Goal: Information Seeking & Learning: Learn about a topic

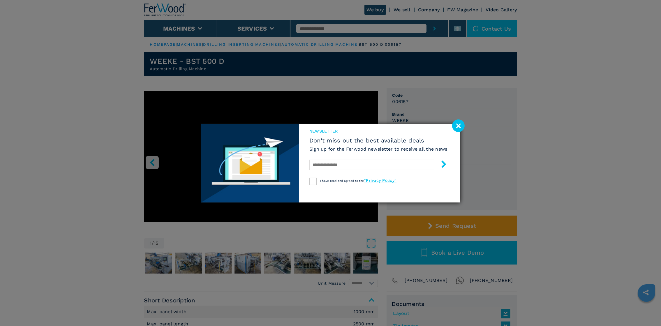
click at [459, 128] on image at bounding box center [458, 125] width 13 height 13
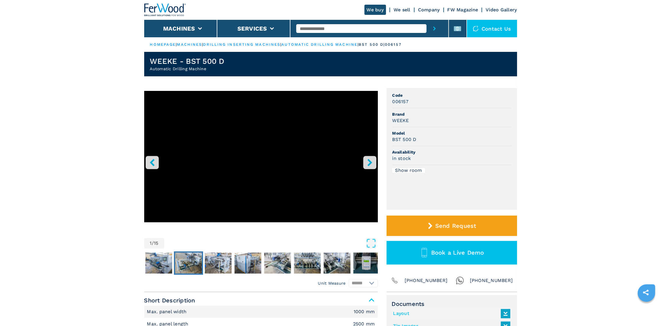
click at [189, 259] on img "Go to Slide 3" at bounding box center [188, 263] width 27 height 21
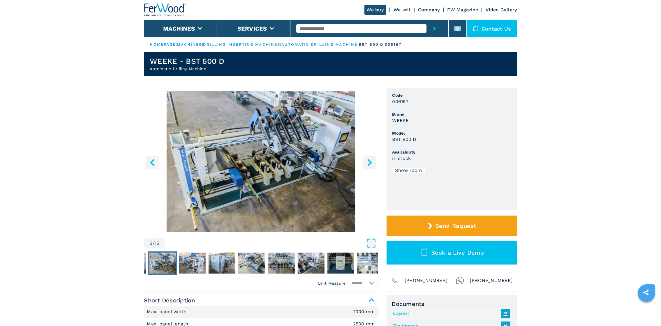
click at [282, 145] on img "Go to Slide 3" at bounding box center [261, 161] width 234 height 141
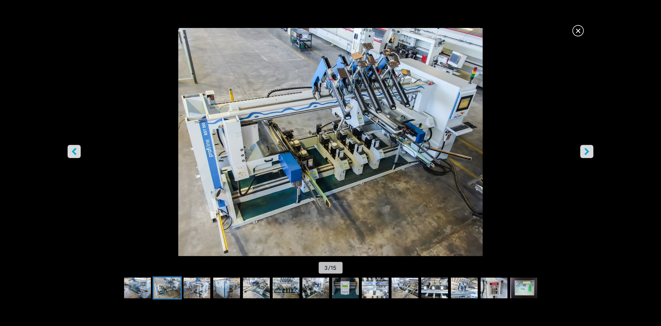
click at [589, 153] on icon "right-button" at bounding box center [586, 151] width 7 height 7
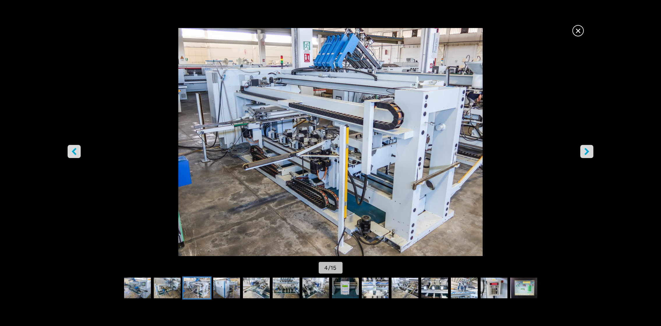
click at [589, 153] on icon "right-button" at bounding box center [586, 151] width 7 height 7
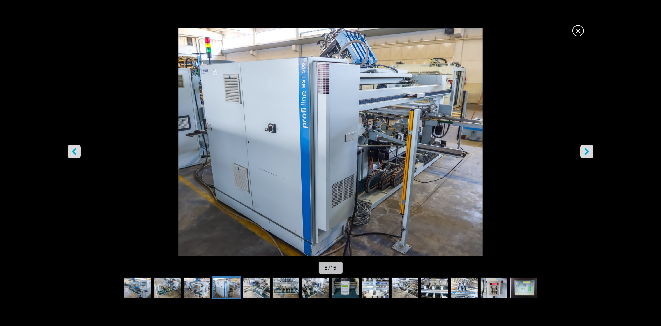
click at [589, 153] on icon "right-button" at bounding box center [586, 151] width 7 height 7
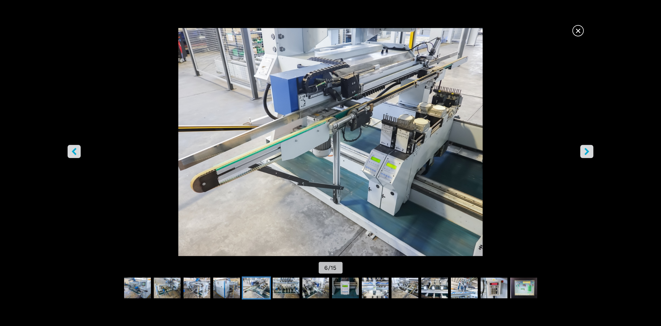
click at [589, 153] on icon "right-button" at bounding box center [586, 151] width 7 height 7
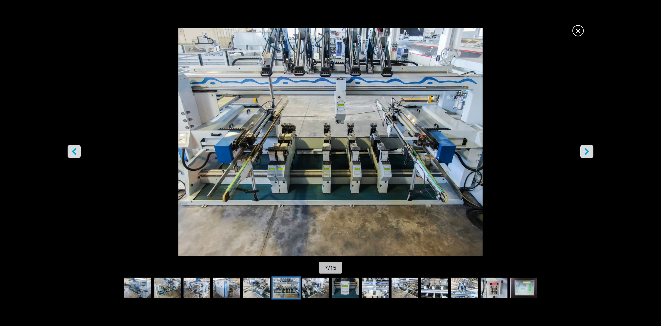
click at [589, 153] on icon "right-button" at bounding box center [586, 151] width 7 height 7
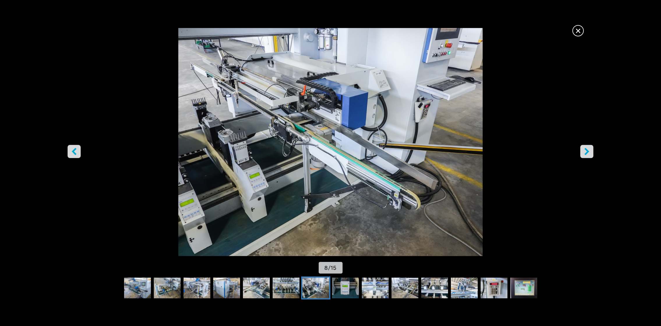
click at [589, 153] on icon "right-button" at bounding box center [586, 151] width 7 height 7
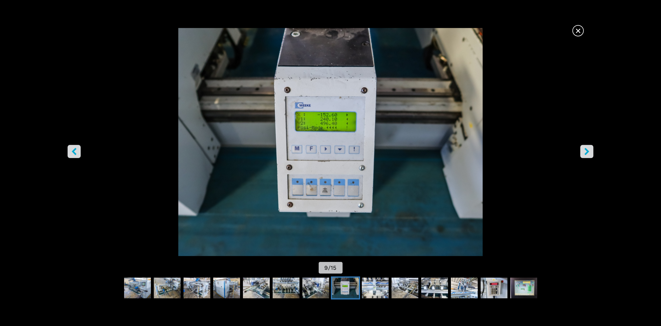
click at [588, 153] on icon "right-button" at bounding box center [586, 151] width 7 height 7
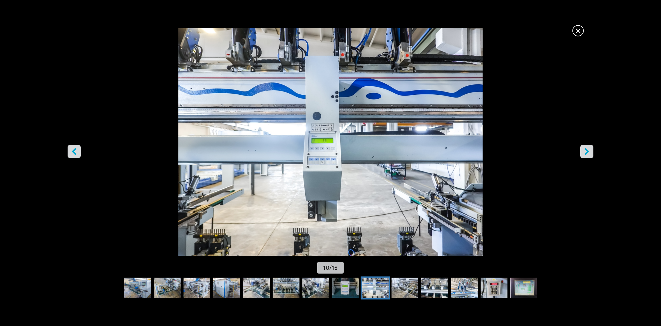
click at [588, 153] on icon "right-button" at bounding box center [586, 151] width 7 height 7
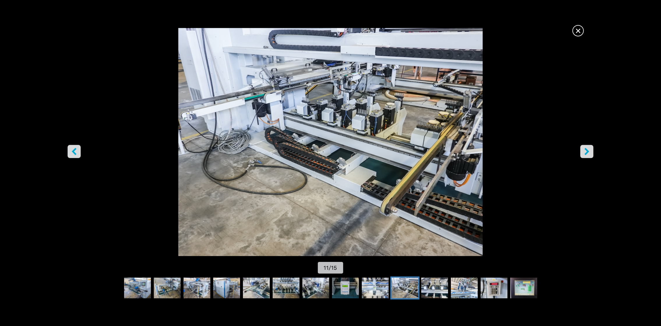
click at [588, 153] on icon "right-button" at bounding box center [586, 151] width 7 height 7
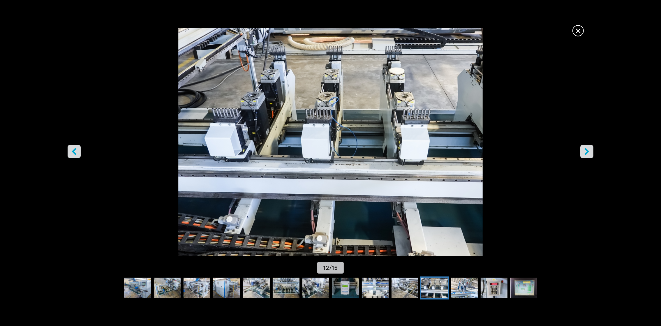
click at [588, 153] on icon "right-button" at bounding box center [586, 151] width 7 height 7
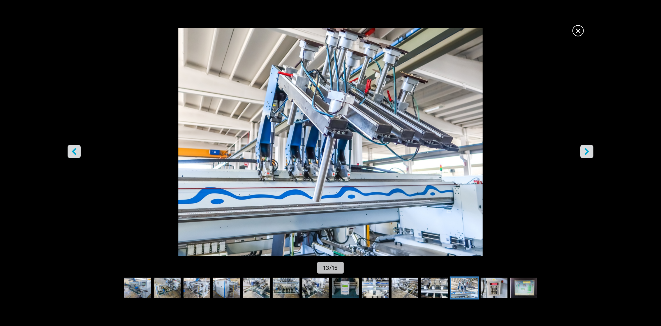
click at [588, 153] on icon "right-button" at bounding box center [586, 151] width 7 height 7
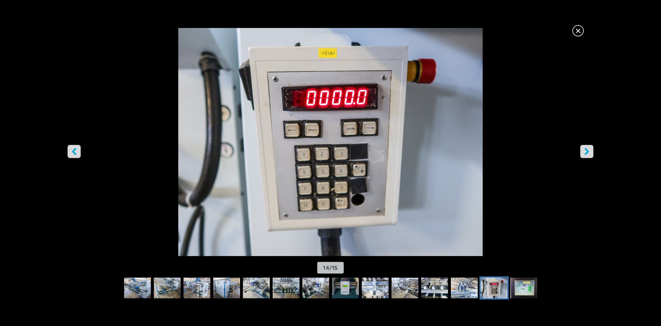
click at [588, 153] on icon "right-button" at bounding box center [586, 151] width 7 height 7
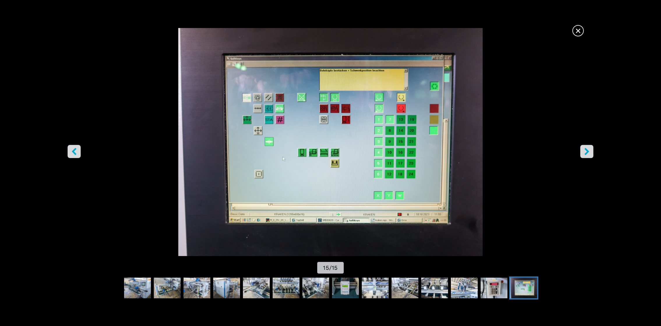
click at [588, 153] on icon "right-button" at bounding box center [586, 151] width 7 height 7
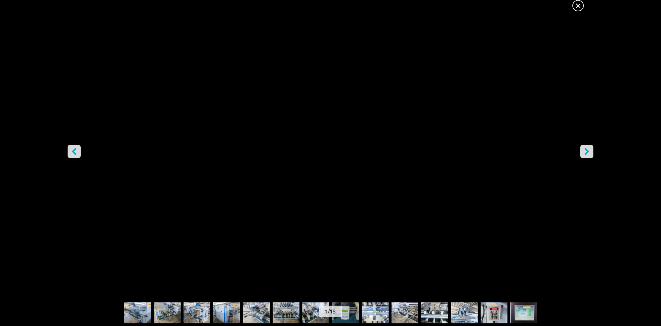
click at [588, 153] on icon "right-button" at bounding box center [586, 151] width 7 height 7
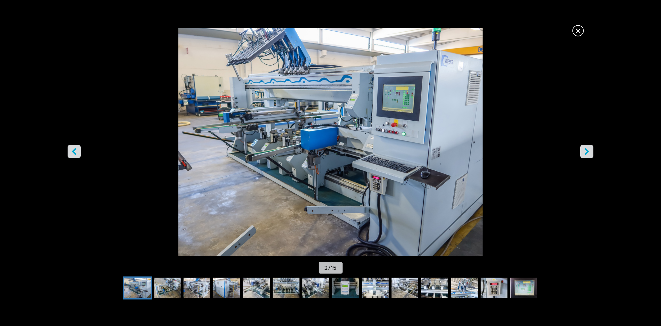
click at [588, 153] on icon "right-button" at bounding box center [586, 151] width 7 height 7
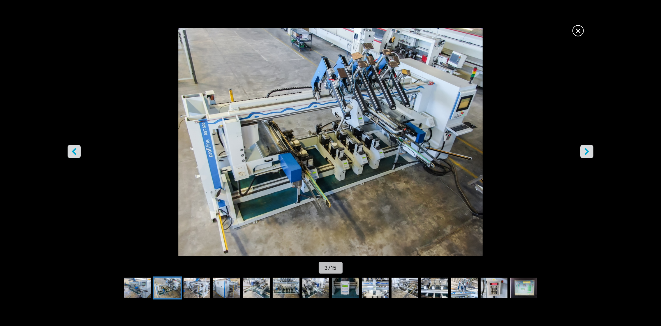
click at [588, 153] on icon "right-button" at bounding box center [586, 151] width 7 height 7
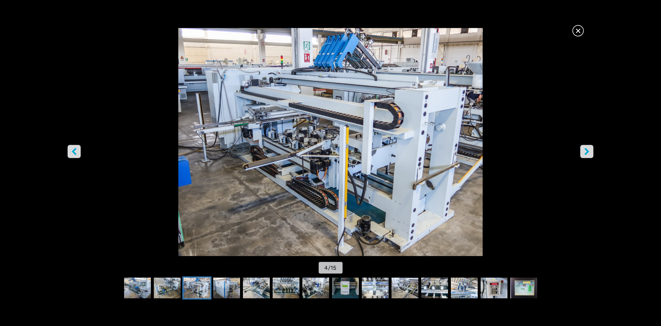
click at [588, 153] on icon "right-button" at bounding box center [586, 151] width 7 height 7
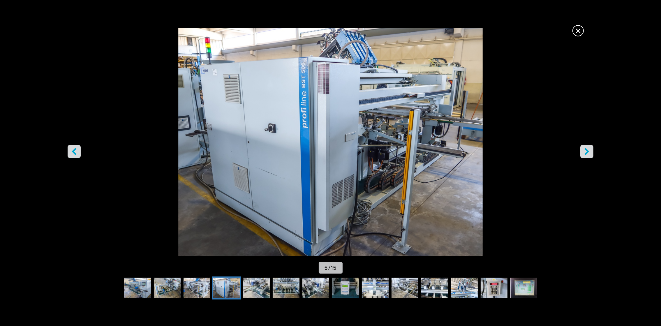
click at [588, 153] on icon "right-button" at bounding box center [586, 151] width 7 height 7
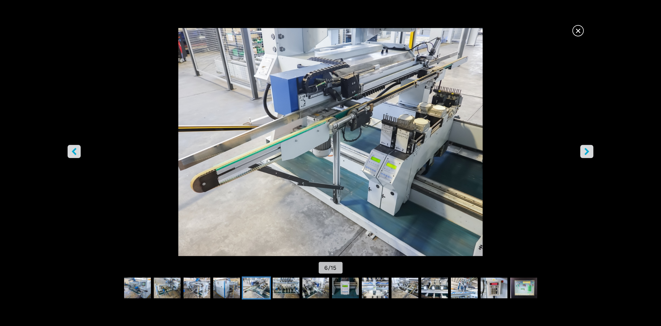
click at [588, 153] on icon "right-button" at bounding box center [586, 151] width 7 height 7
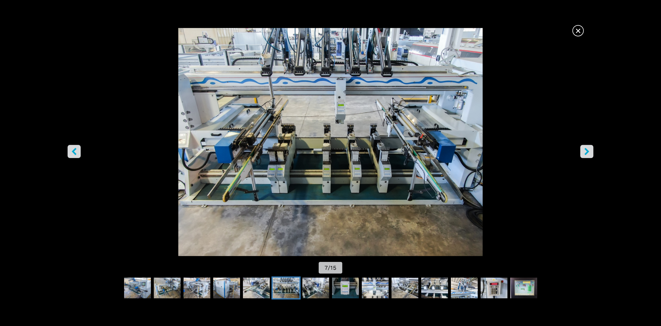
click at [584, 151] on icon "right-button" at bounding box center [586, 151] width 7 height 7
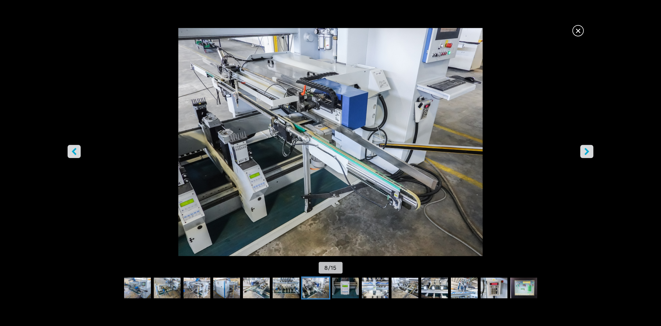
click at [584, 151] on icon "right-button" at bounding box center [586, 151] width 7 height 7
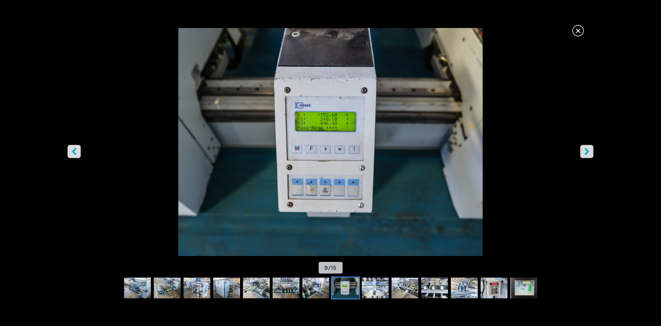
click at [584, 151] on icon "right-button" at bounding box center [586, 151] width 7 height 7
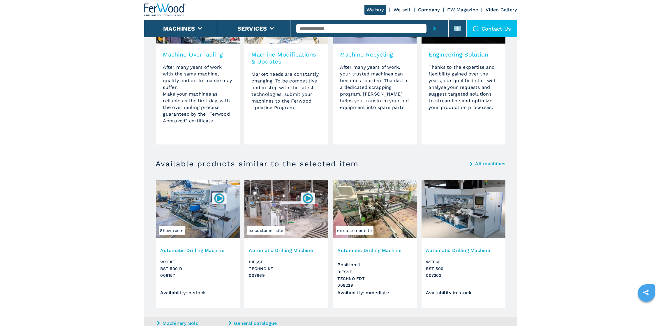
scroll to position [512, 0]
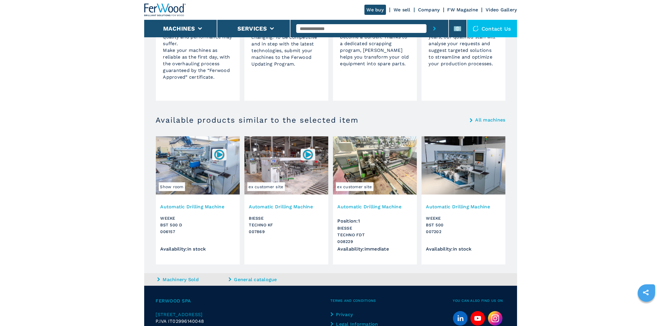
click at [185, 160] on img at bounding box center [198, 165] width 84 height 58
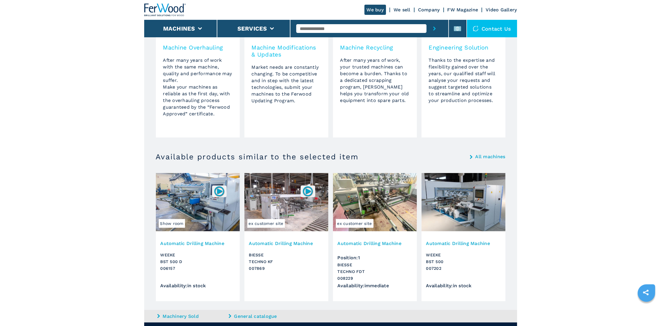
scroll to position [469, 0]
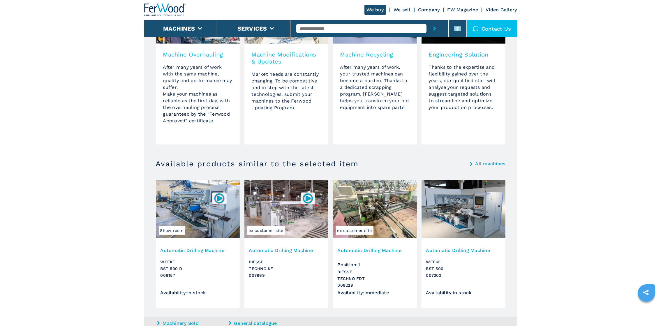
click at [468, 196] on img at bounding box center [464, 209] width 84 height 58
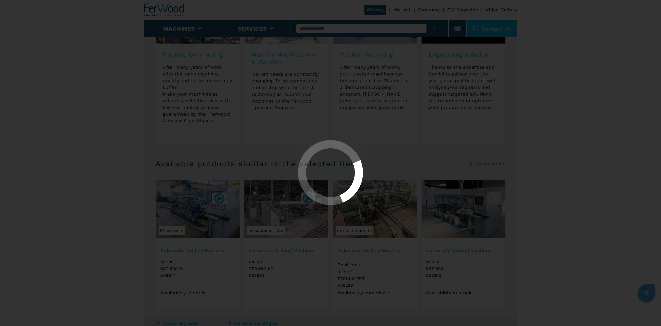
scroll to position [0, 0]
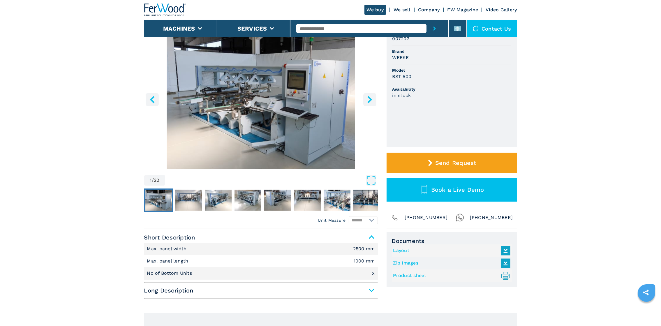
scroll to position [44, 0]
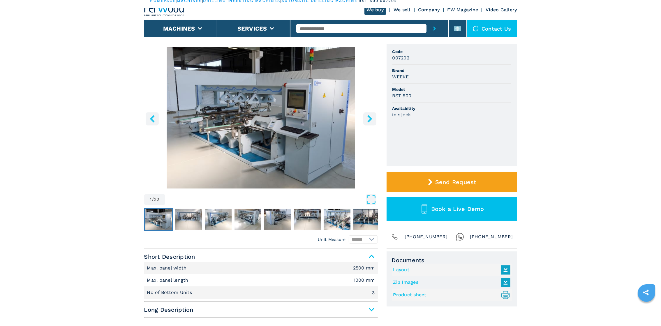
click at [367, 118] on icon "right-button" at bounding box center [369, 118] width 7 height 7
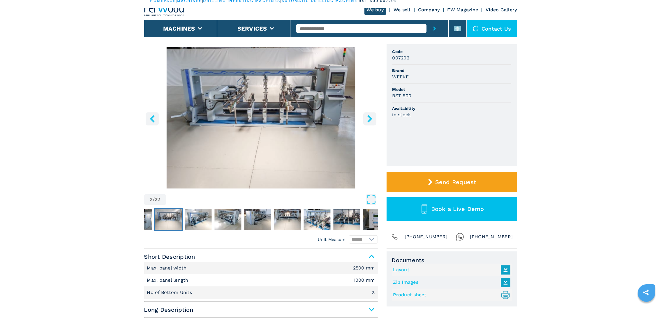
click at [367, 118] on icon "right-button" at bounding box center [369, 118] width 7 height 7
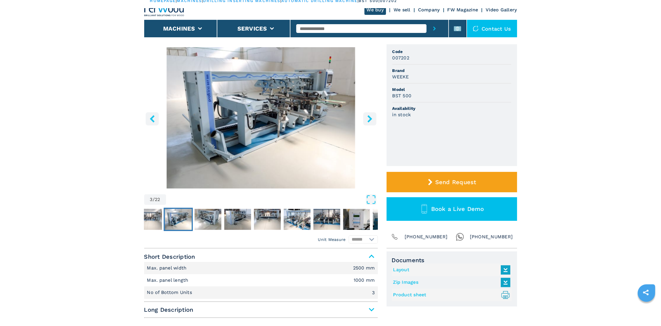
click at [367, 118] on icon "right-button" at bounding box center [369, 118] width 7 height 7
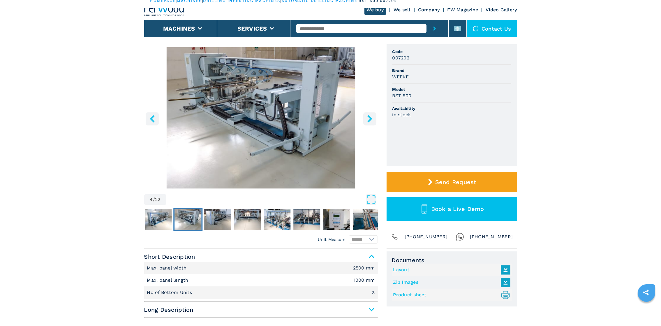
click at [367, 118] on icon "right-button" at bounding box center [369, 118] width 7 height 7
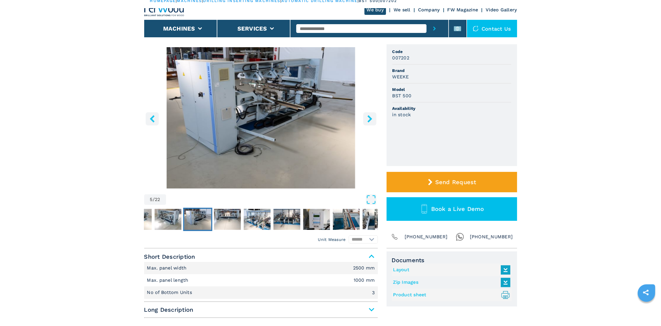
click at [367, 118] on icon "right-button" at bounding box center [369, 118] width 7 height 7
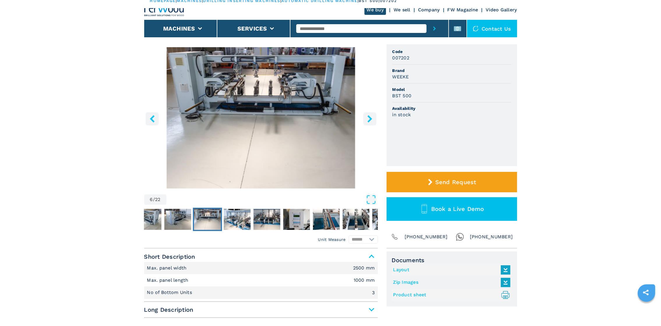
click at [367, 118] on icon "right-button" at bounding box center [369, 118] width 7 height 7
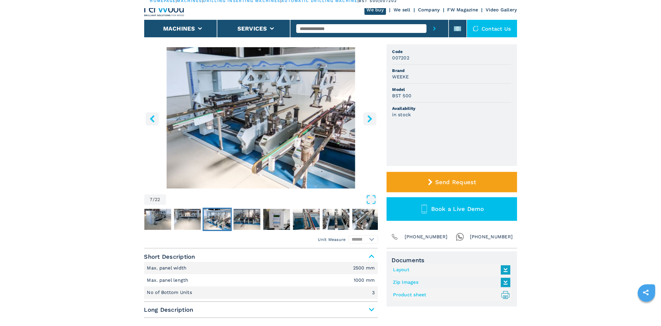
click at [367, 118] on icon "right-button" at bounding box center [369, 118] width 7 height 7
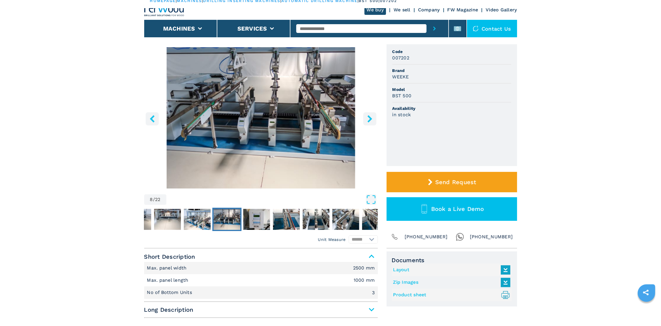
click at [367, 118] on icon "right-button" at bounding box center [369, 118] width 7 height 7
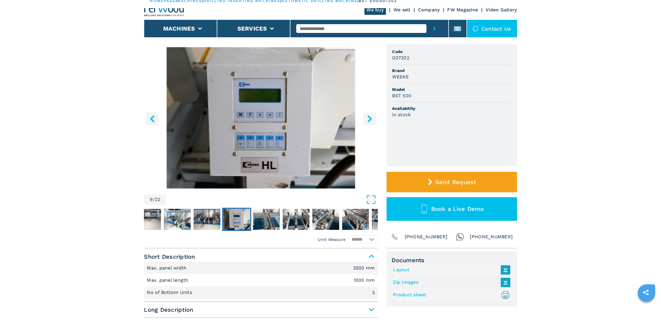
click at [367, 118] on icon "right-button" at bounding box center [369, 118] width 7 height 7
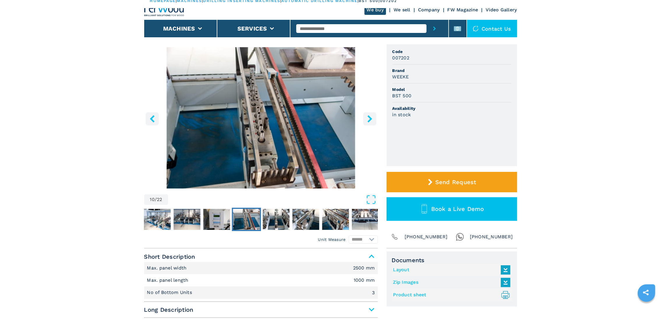
click at [367, 118] on icon "right-button" at bounding box center [369, 118] width 7 height 7
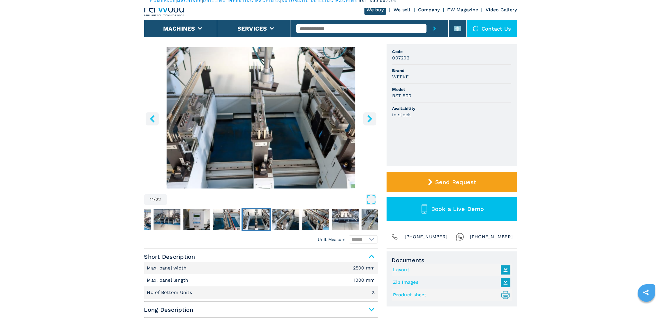
click at [367, 118] on icon "right-button" at bounding box center [369, 118] width 7 height 7
